Goal: Task Accomplishment & Management: Use online tool/utility

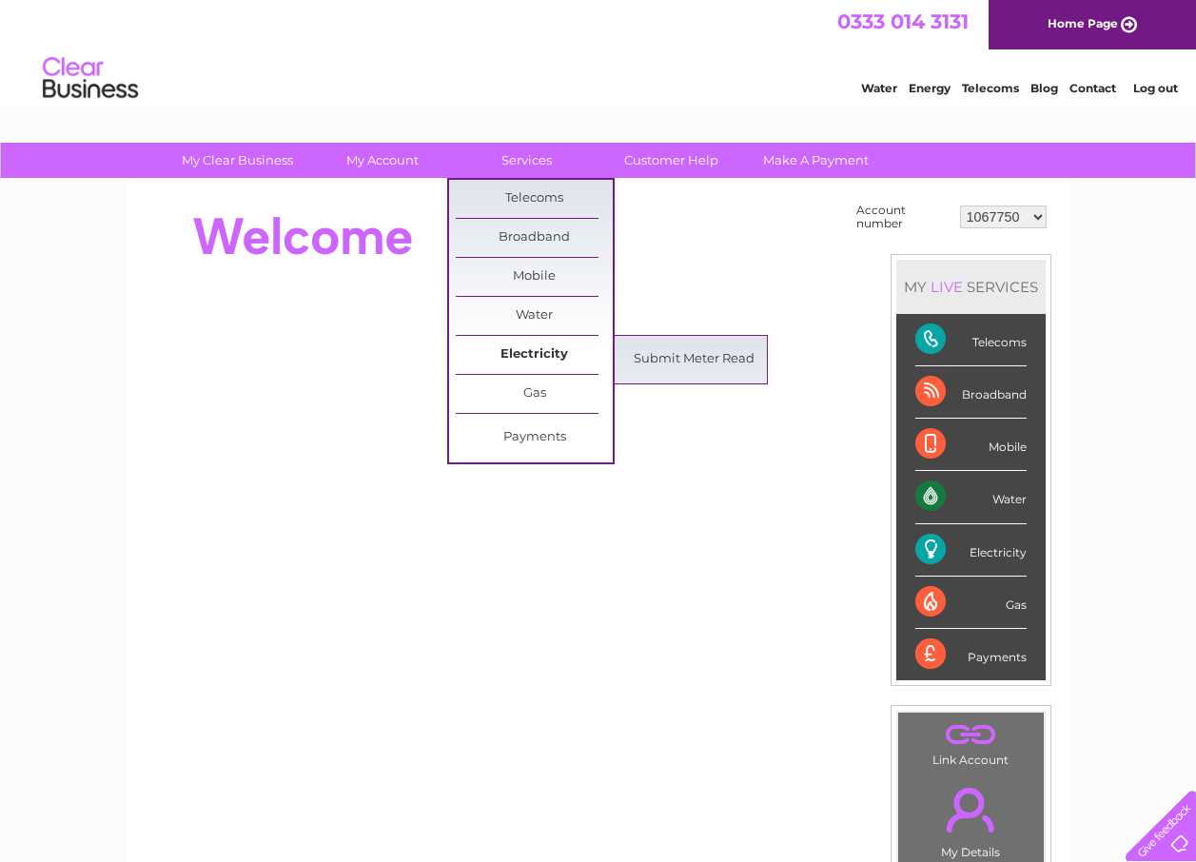
click at [516, 352] on link "Electricity" at bounding box center [534, 355] width 157 height 38
click at [649, 360] on link "Submit Meter Read" at bounding box center [694, 360] width 157 height 38
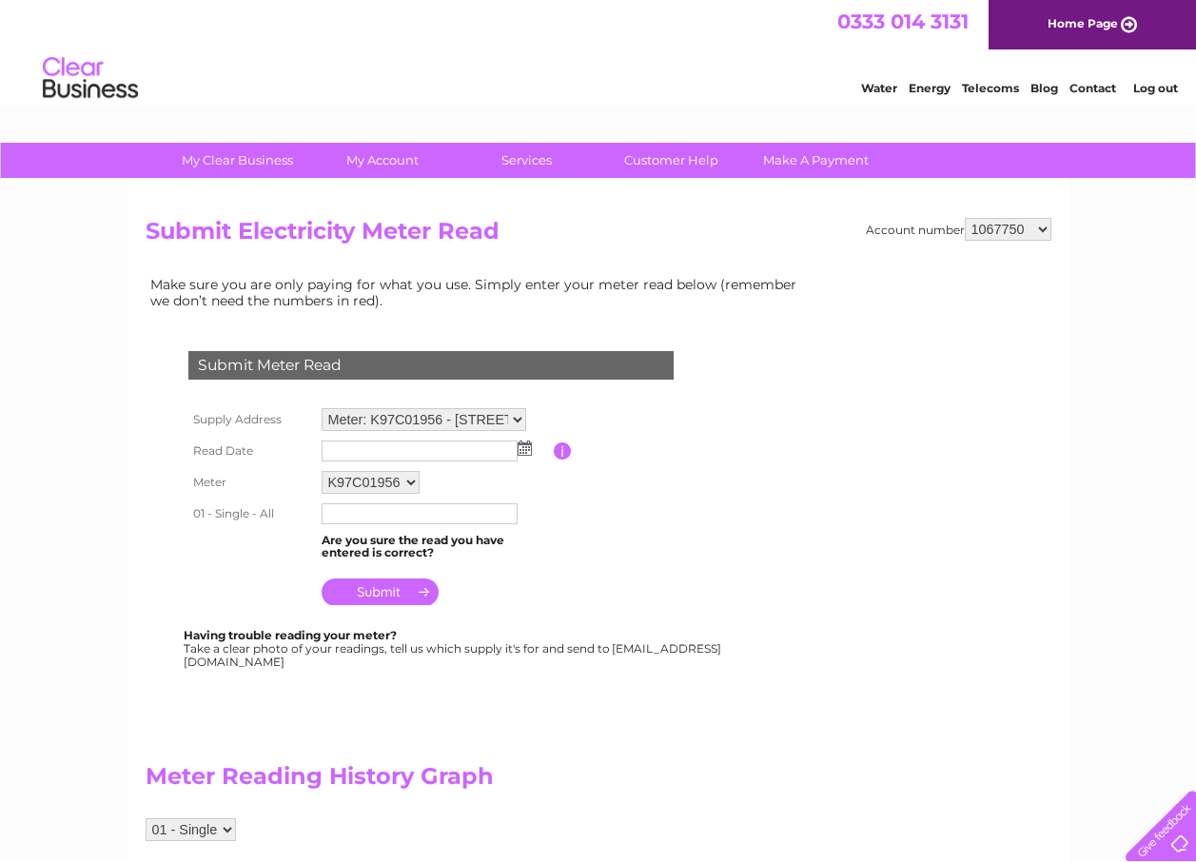
click at [526, 450] on img at bounding box center [525, 447] width 14 height 15
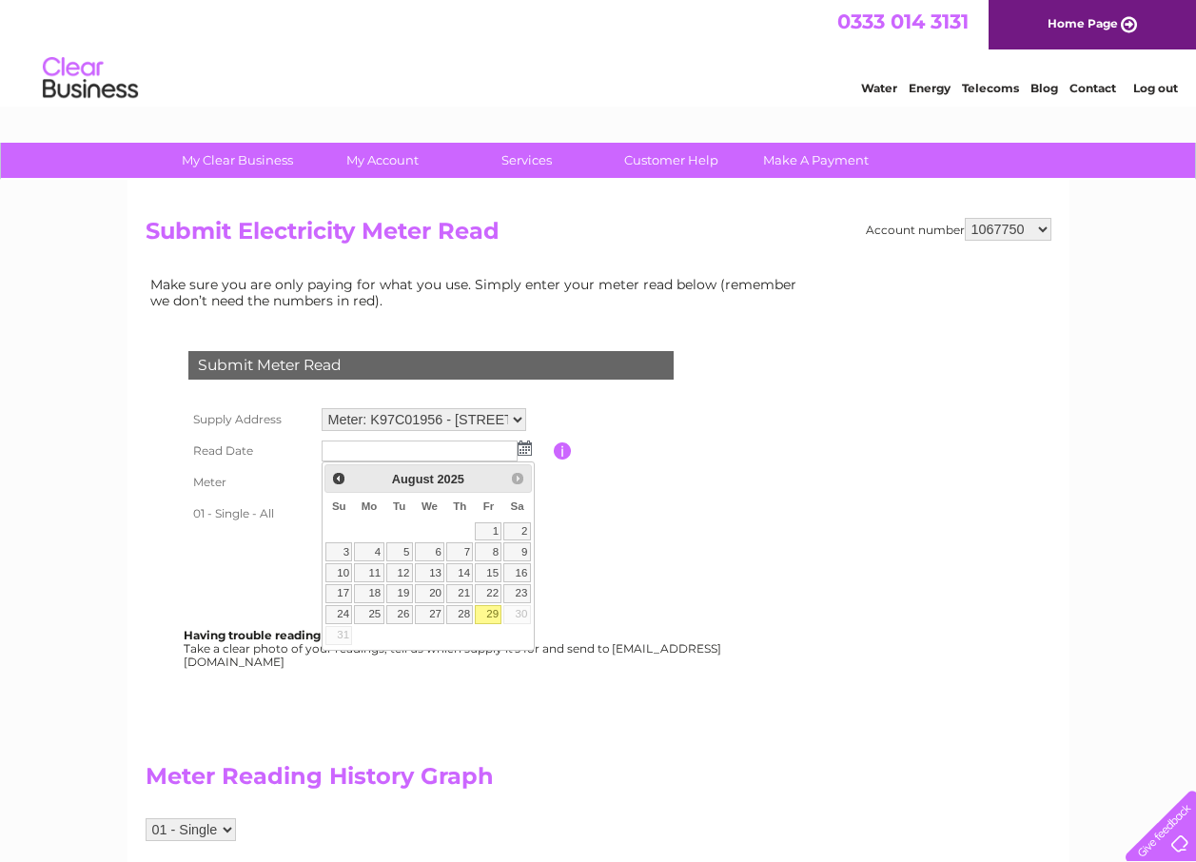
click at [486, 611] on link "29" at bounding box center [488, 614] width 27 height 19
type input "2025/08/29"
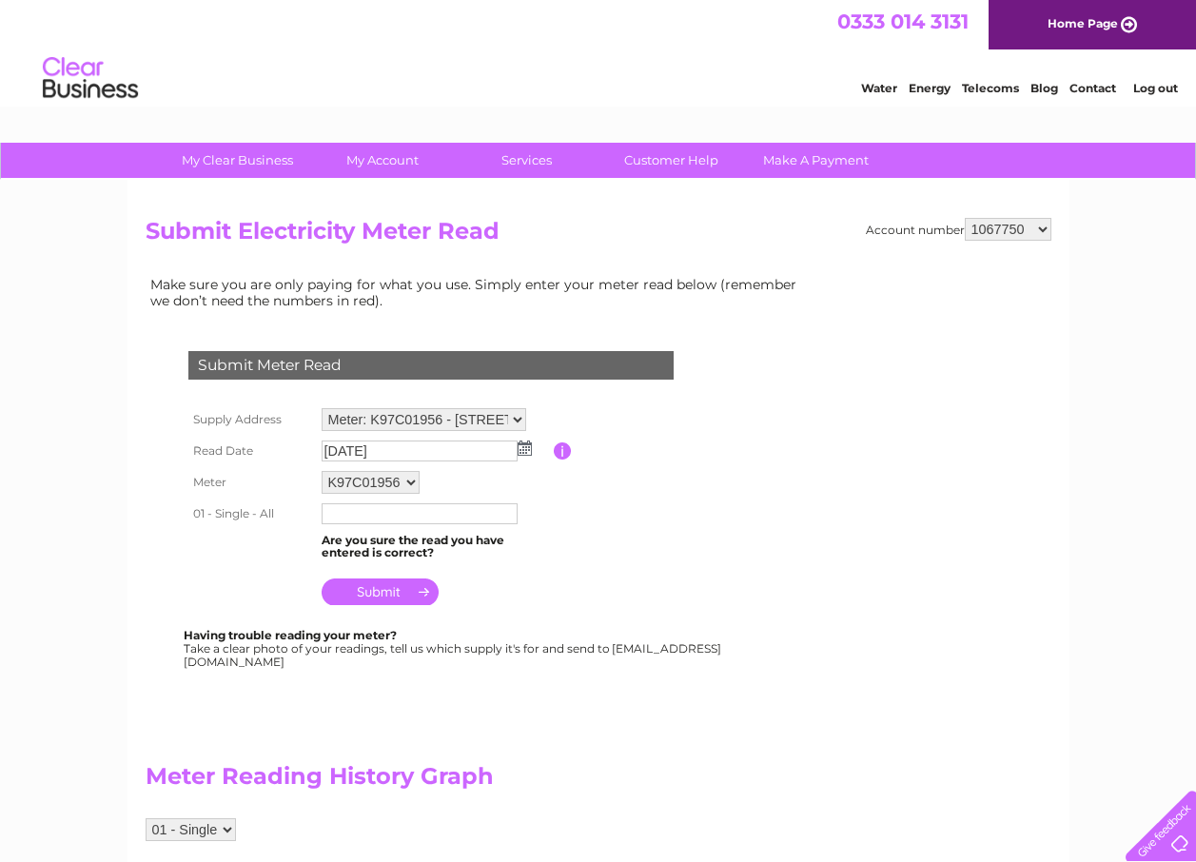
click at [518, 419] on select "Meter: K97C01956 - Unit 1 Coln St, Coln St. Aldwyns, Cirencester, GL7 5AZ Meter…" at bounding box center [424, 419] width 205 height 23
select select "126183"
click at [322, 408] on select "Meter: K97C01956 - Unit 1 Coln St, Coln St. Aldwyns, Cirencester, GL7 5AZ Meter…" at bounding box center [424, 420] width 205 height 25
click at [520, 443] on img at bounding box center [525, 447] width 14 height 15
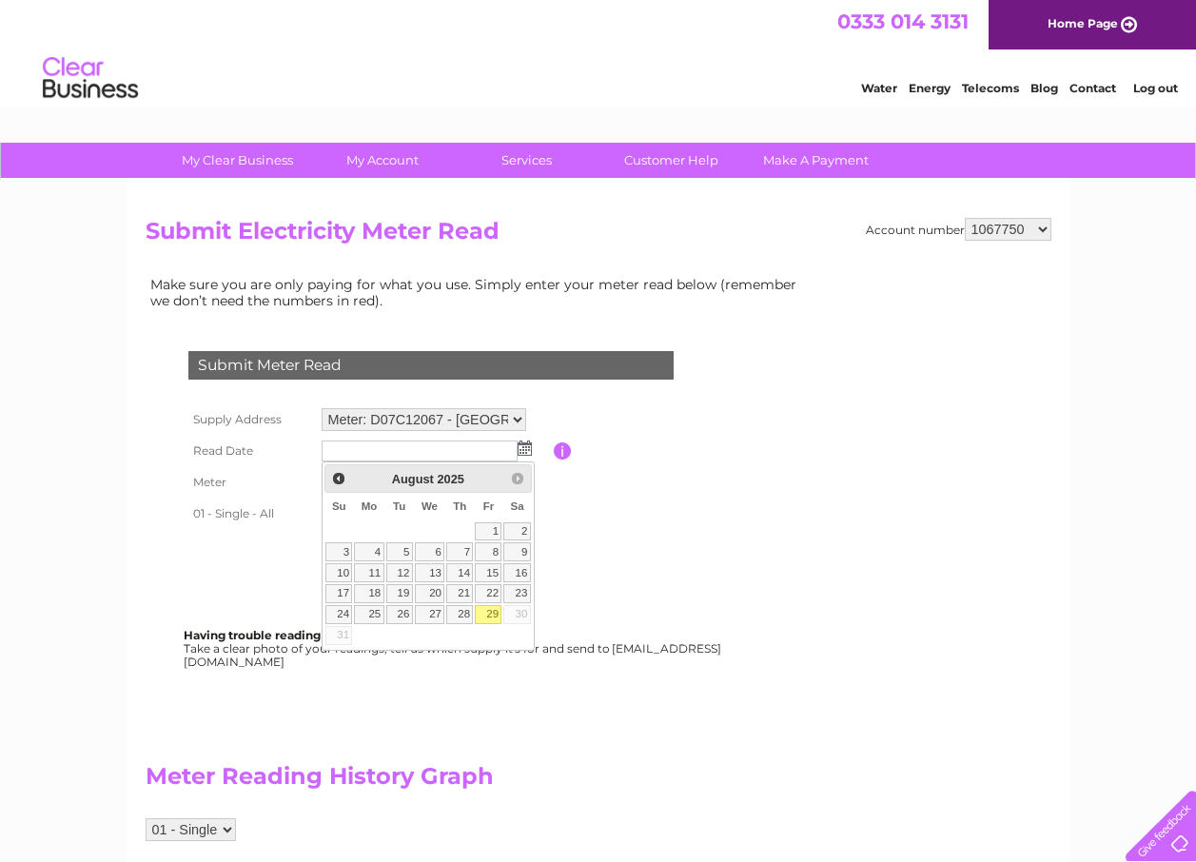
click at [491, 611] on link "29" at bounding box center [488, 614] width 27 height 19
type input "2025/08/29"
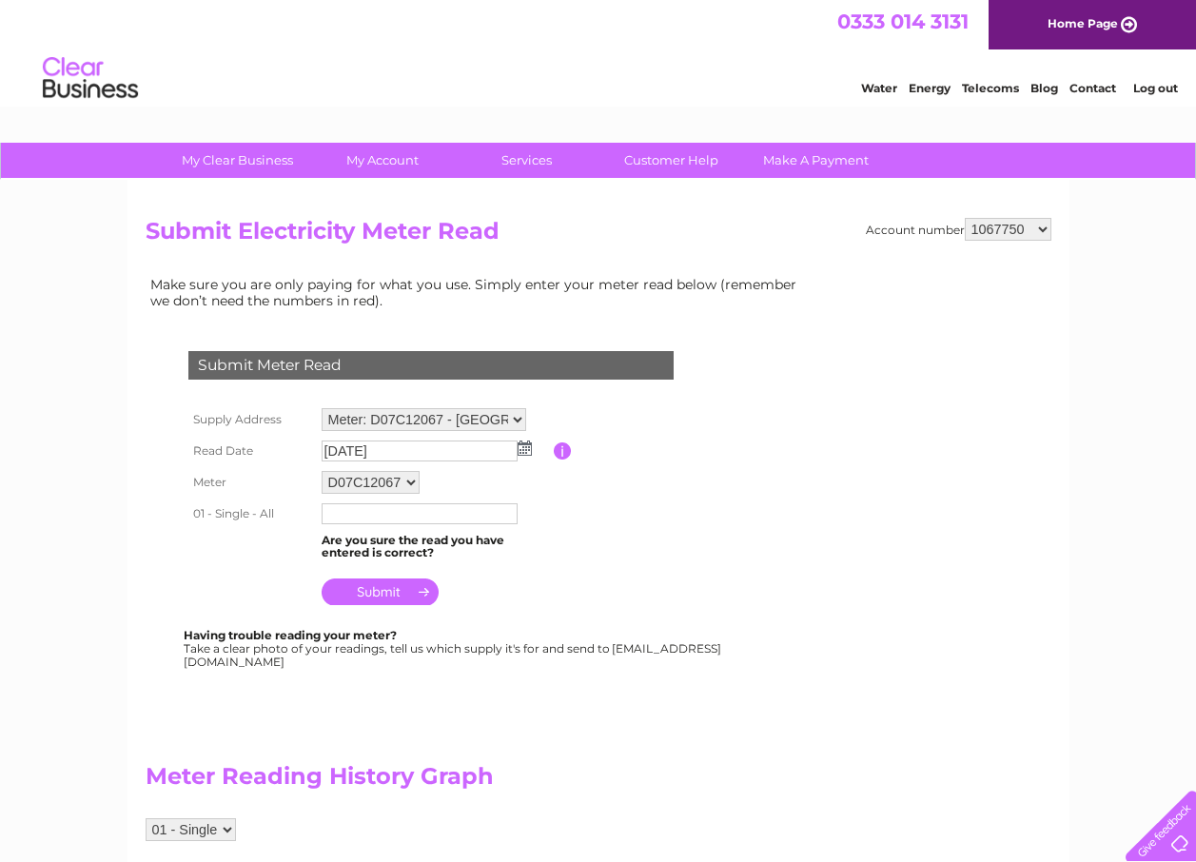
click at [360, 518] on input "text" at bounding box center [420, 513] width 196 height 21
type input "7779"
click at [390, 588] on input "submit" at bounding box center [380, 591] width 117 height 27
